Goal: Information Seeking & Learning: Learn about a topic

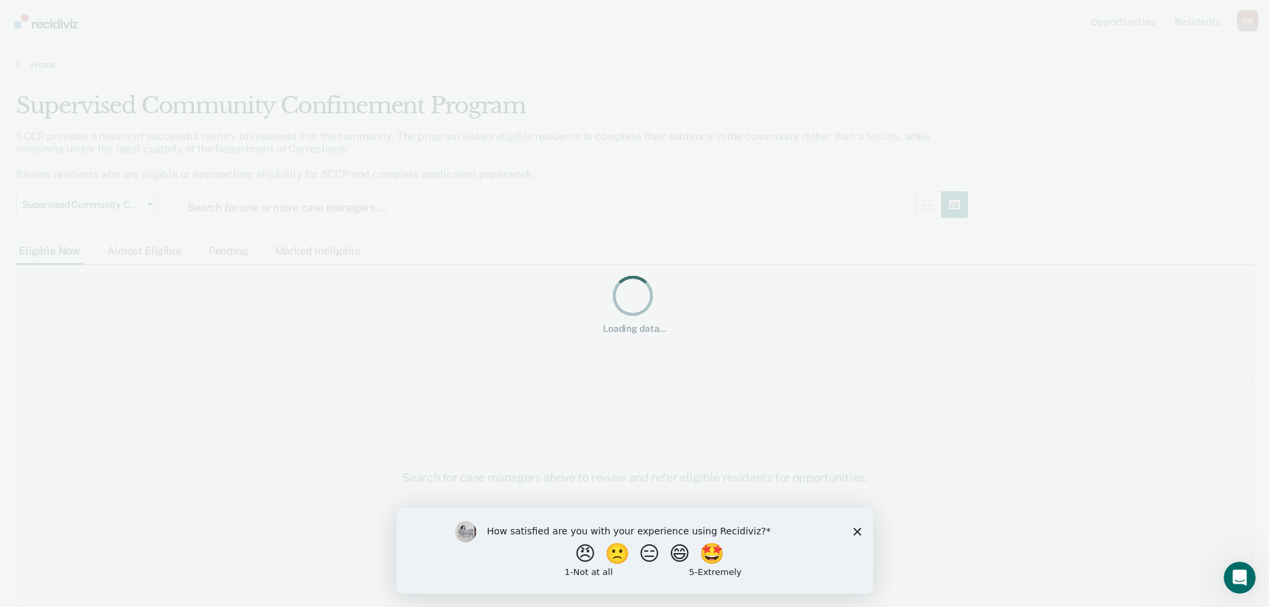
click at [857, 527] on icon "Close survey" at bounding box center [856, 531] width 8 height 8
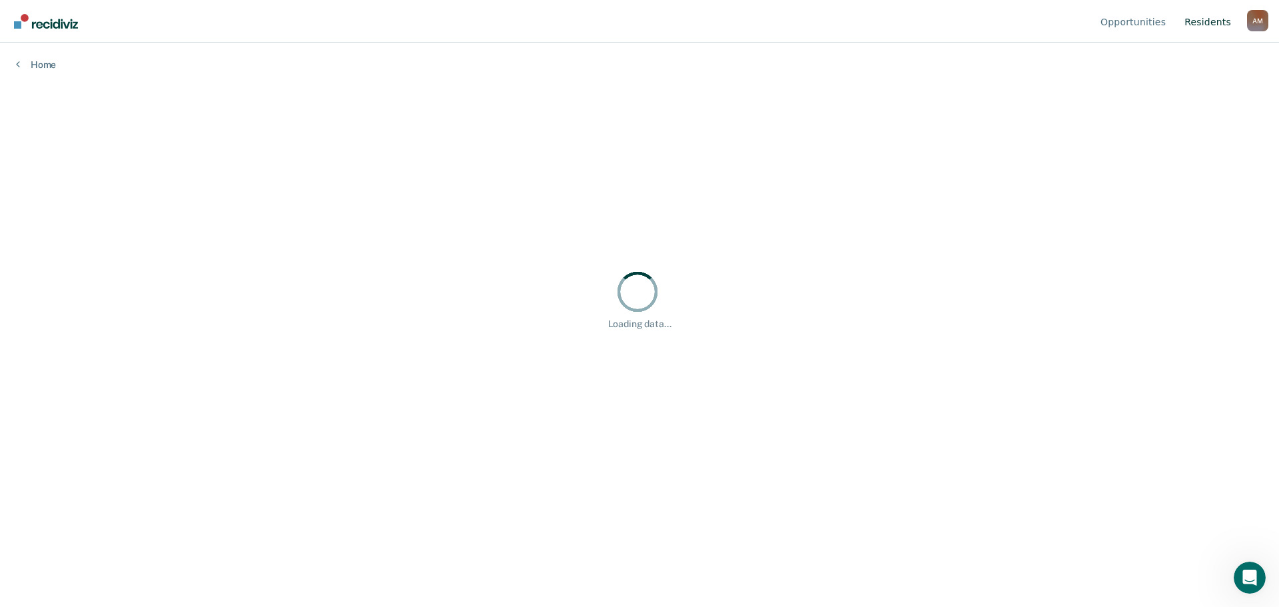
click at [1221, 28] on link "Resident s" at bounding box center [1207, 21] width 52 height 43
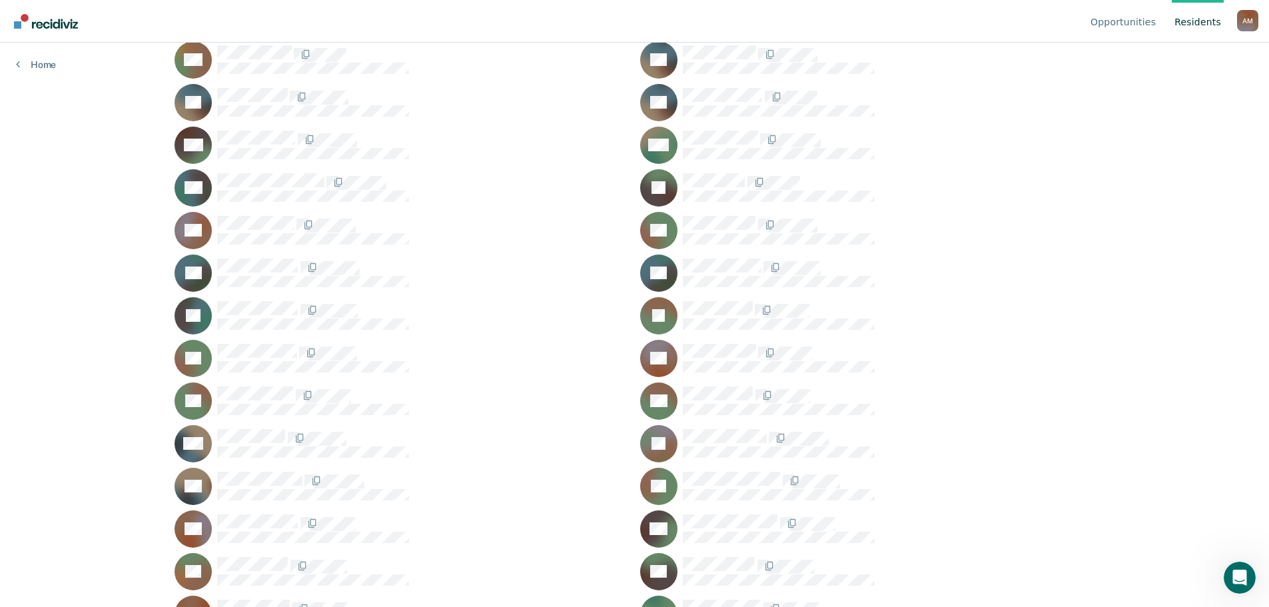
scroll to position [951, 0]
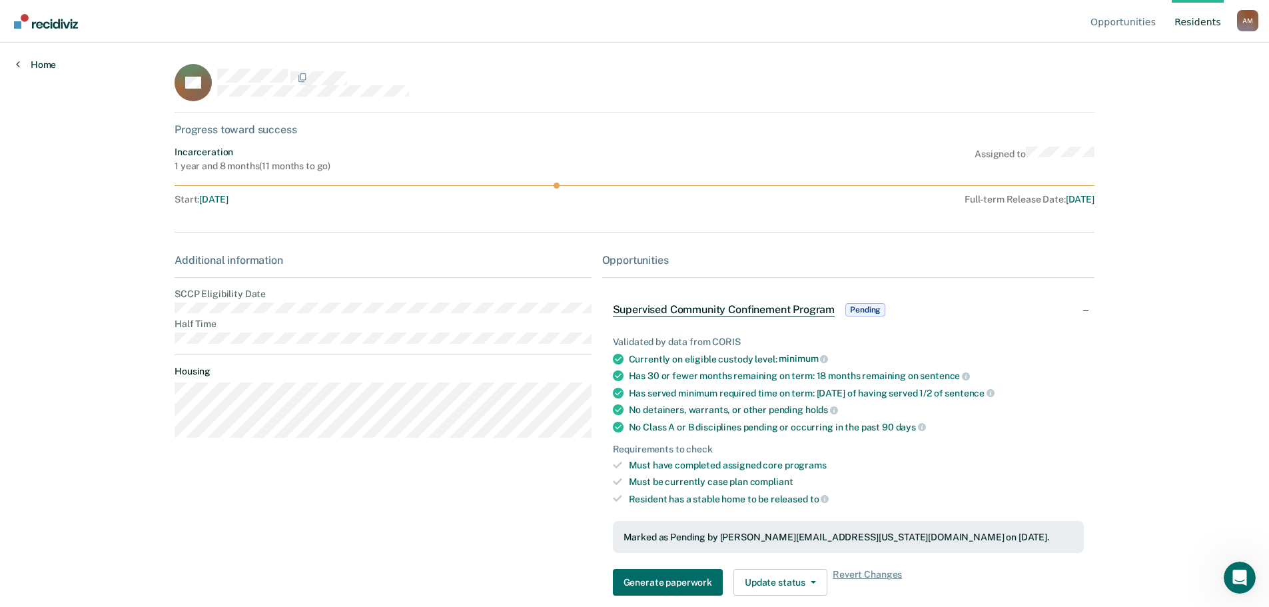
click at [22, 64] on link "Home" at bounding box center [36, 65] width 40 height 12
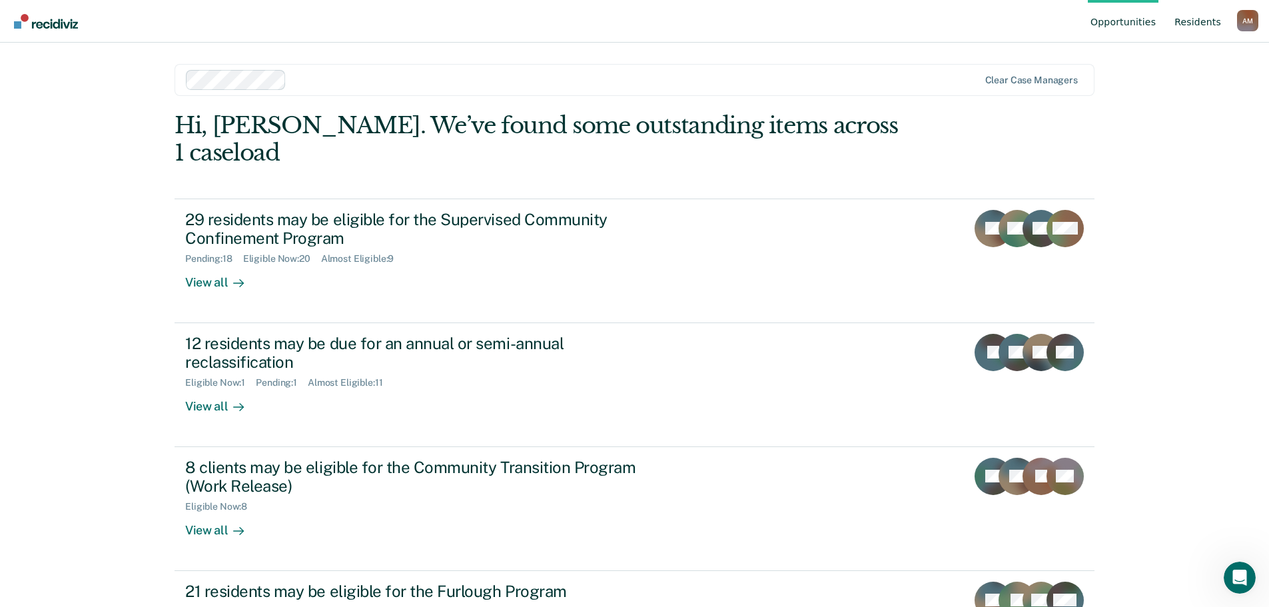
click at [1189, 28] on link "Resident s" at bounding box center [1197, 21] width 52 height 43
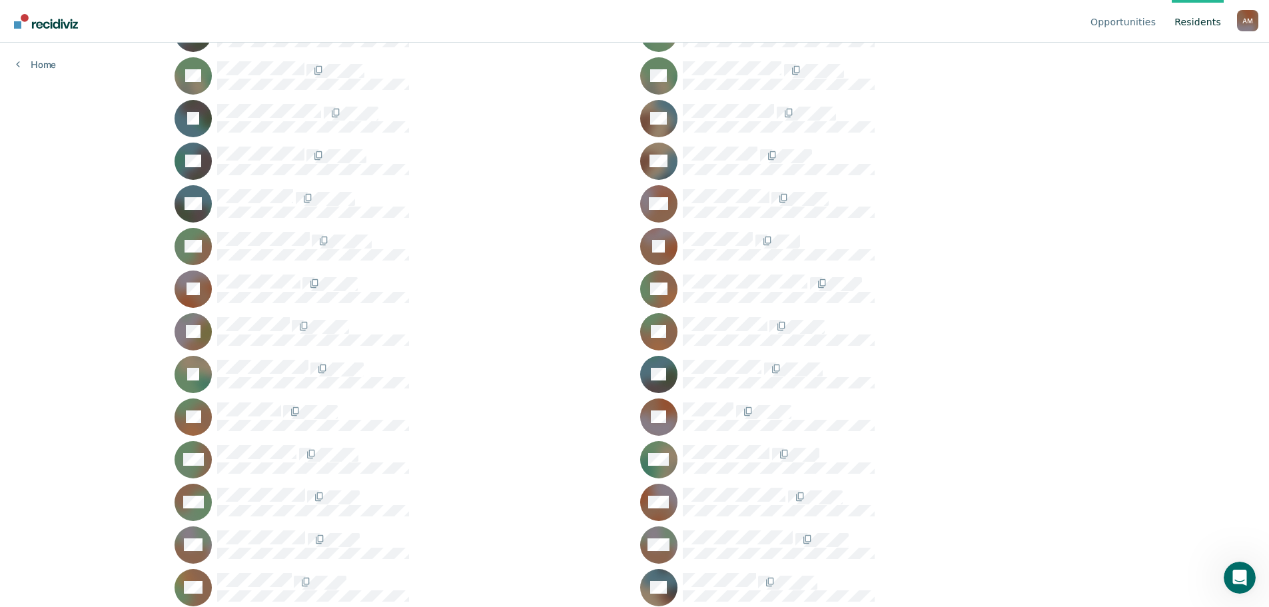
scroll to position [466, 0]
